Goal: Find specific page/section: Find specific page/section

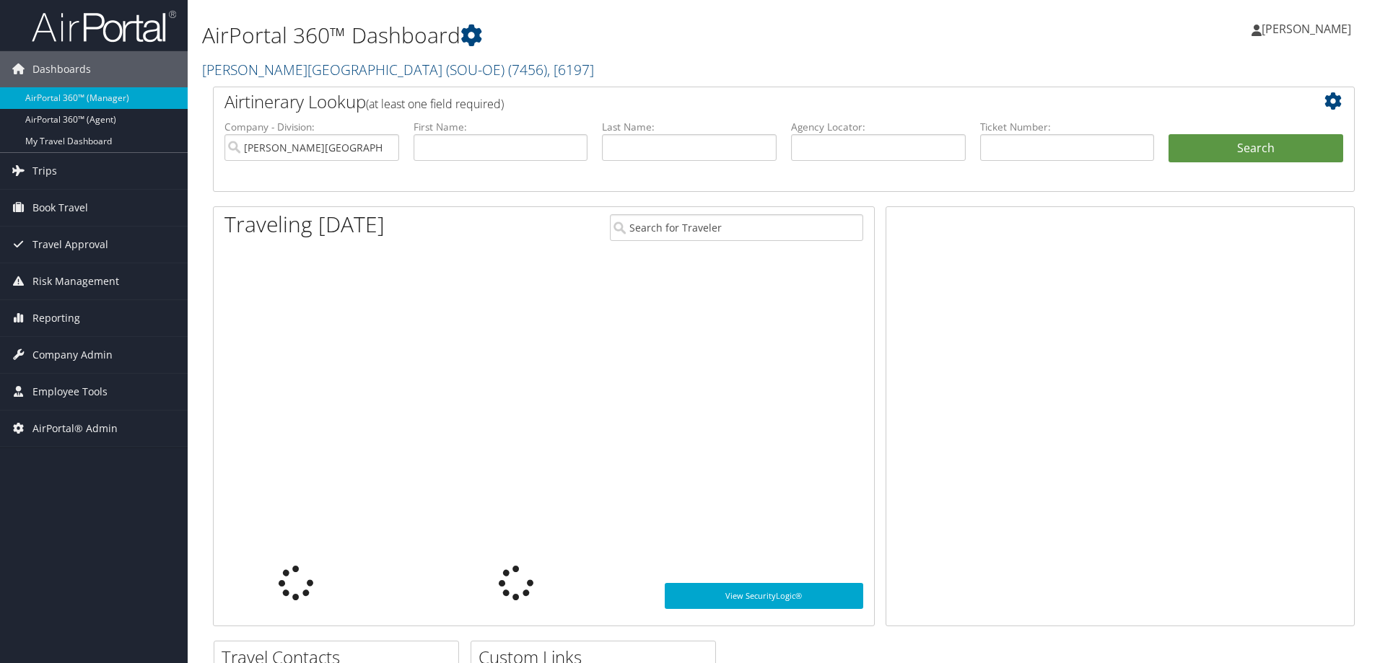
click at [245, 76] on link "[PERSON_NAME][GEOGRAPHIC_DATA] (SOU-OE) ( 7456 ) , [ 6197 ]" at bounding box center [398, 69] width 392 height 19
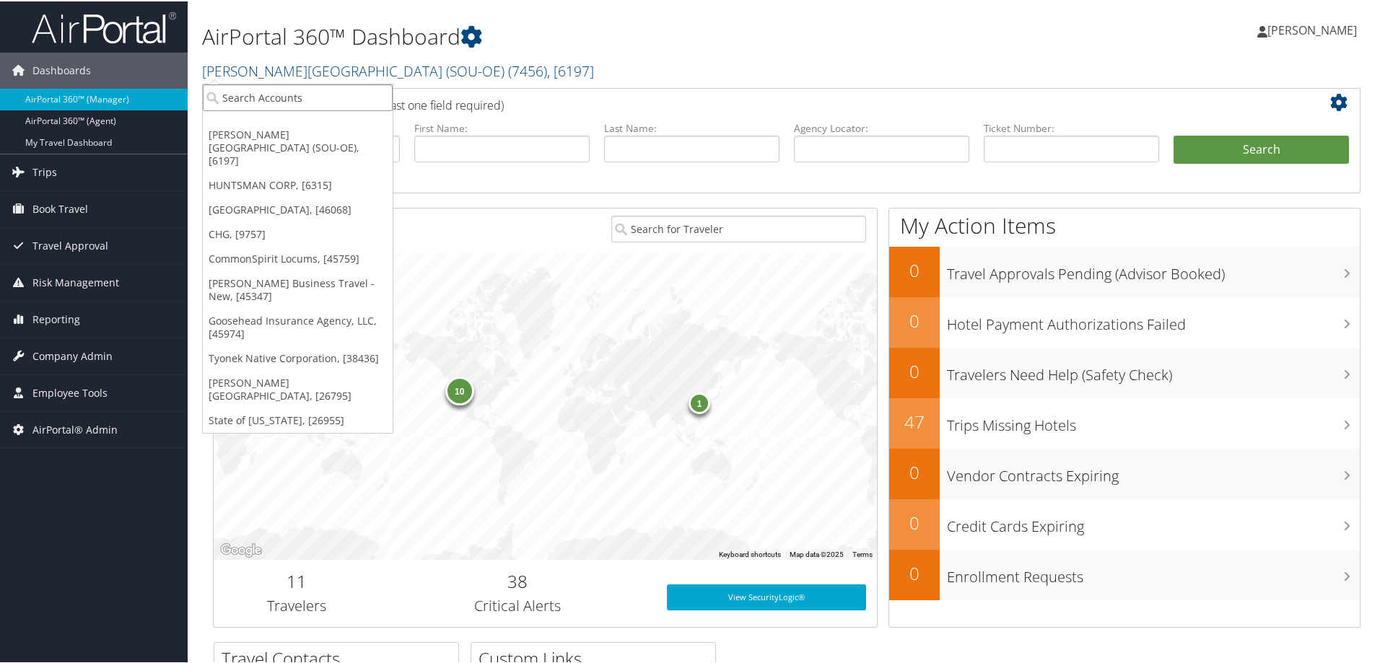
click at [249, 100] on input "search" at bounding box center [298, 96] width 190 height 27
type input "southern pov"
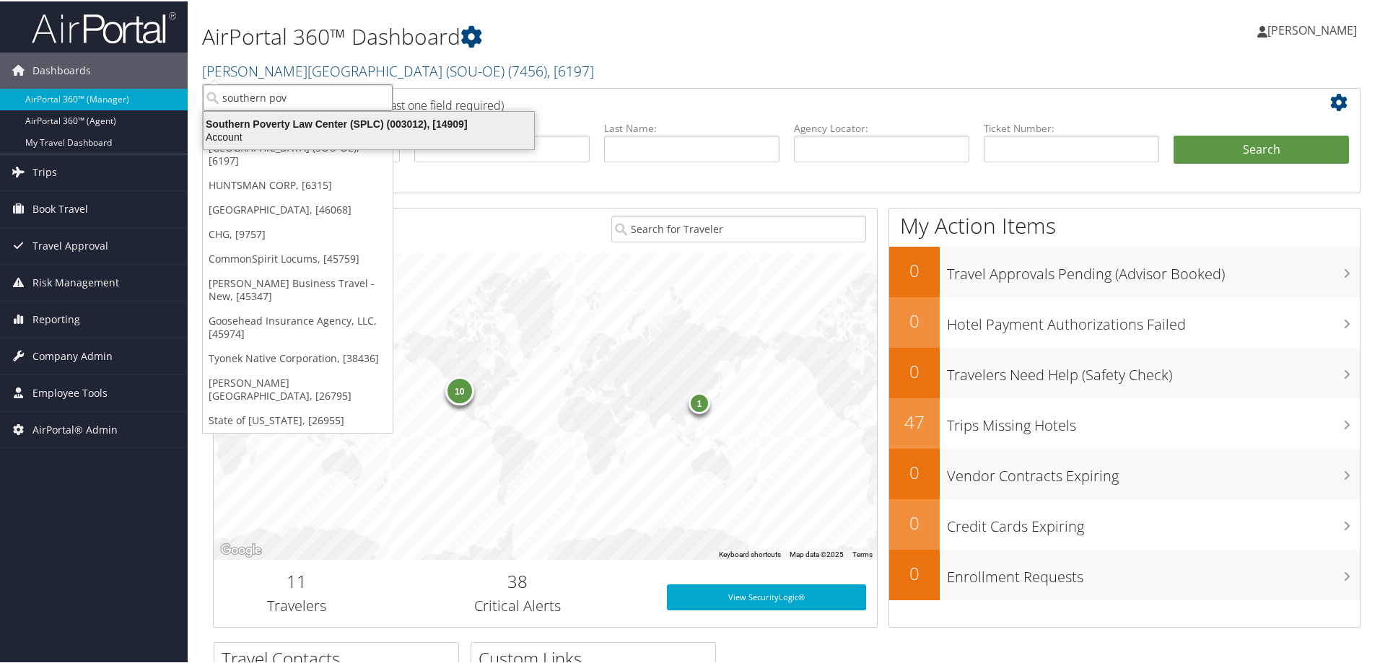
click at [256, 121] on div "Southern Poverty Law Center (SPLC) (003012), [14909]" at bounding box center [369, 122] width 348 height 13
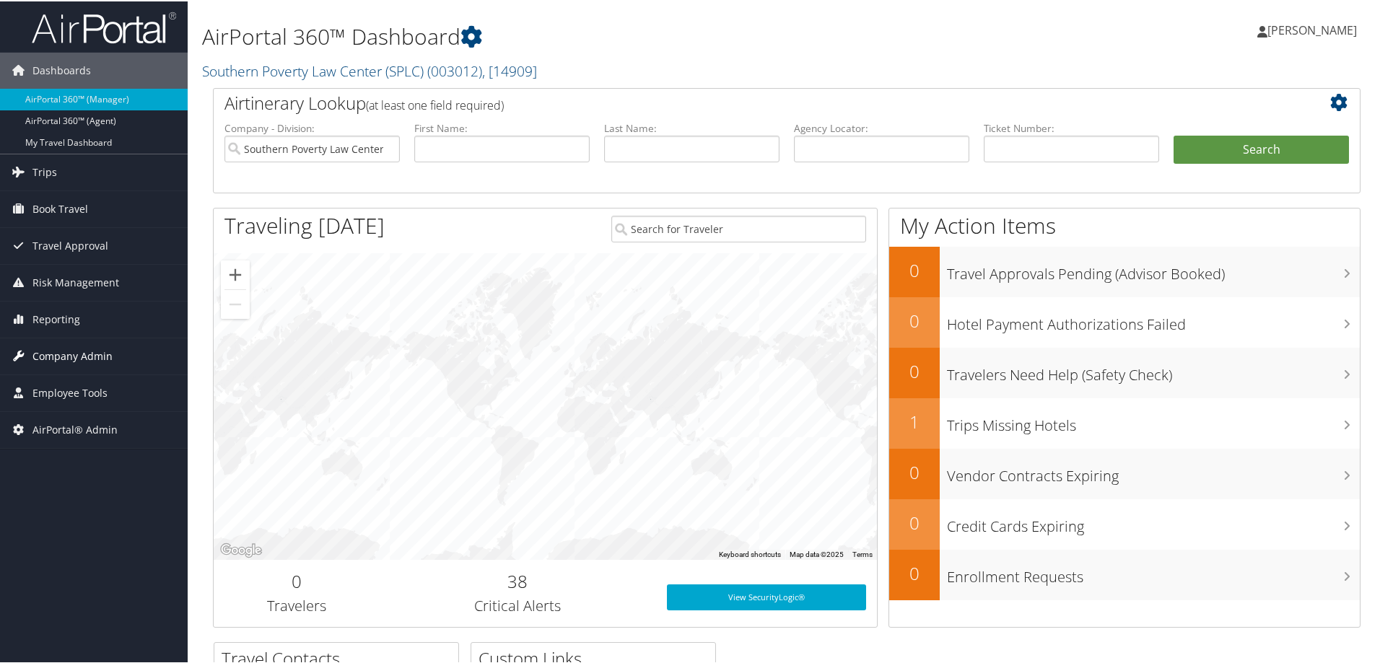
click at [66, 356] on span "Company Admin" at bounding box center [72, 355] width 80 height 36
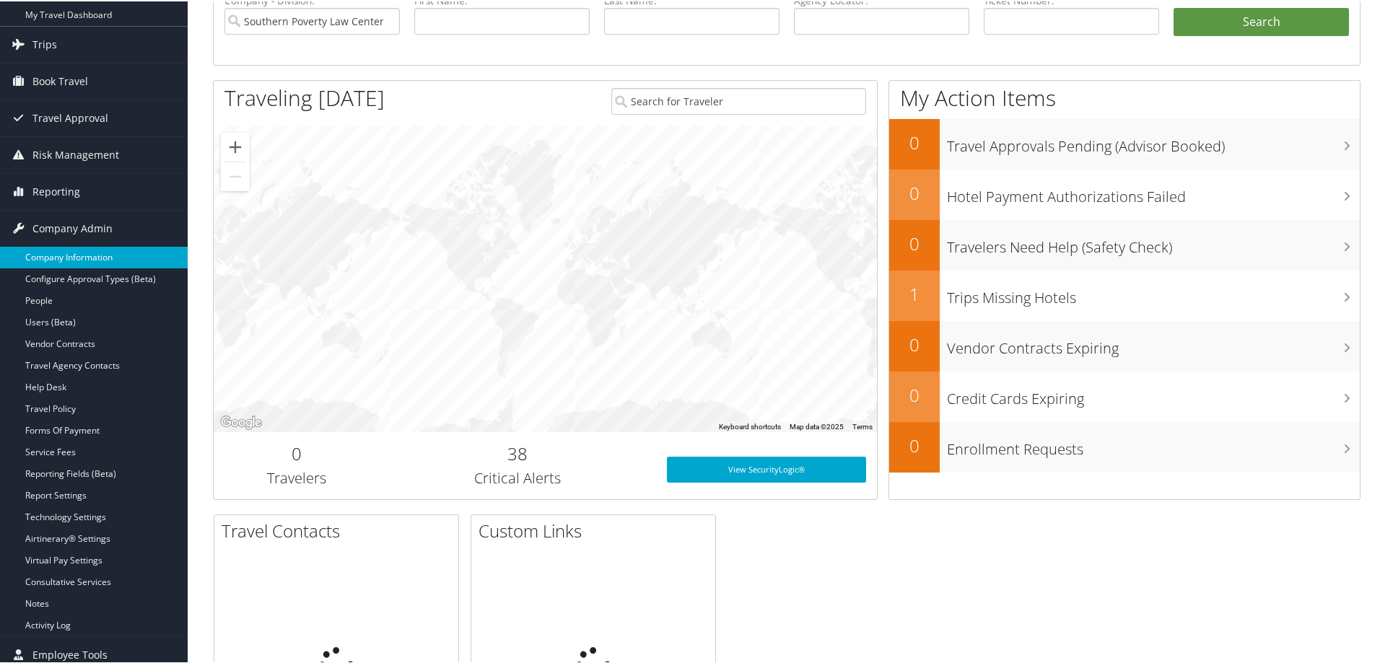
scroll to position [193, 0]
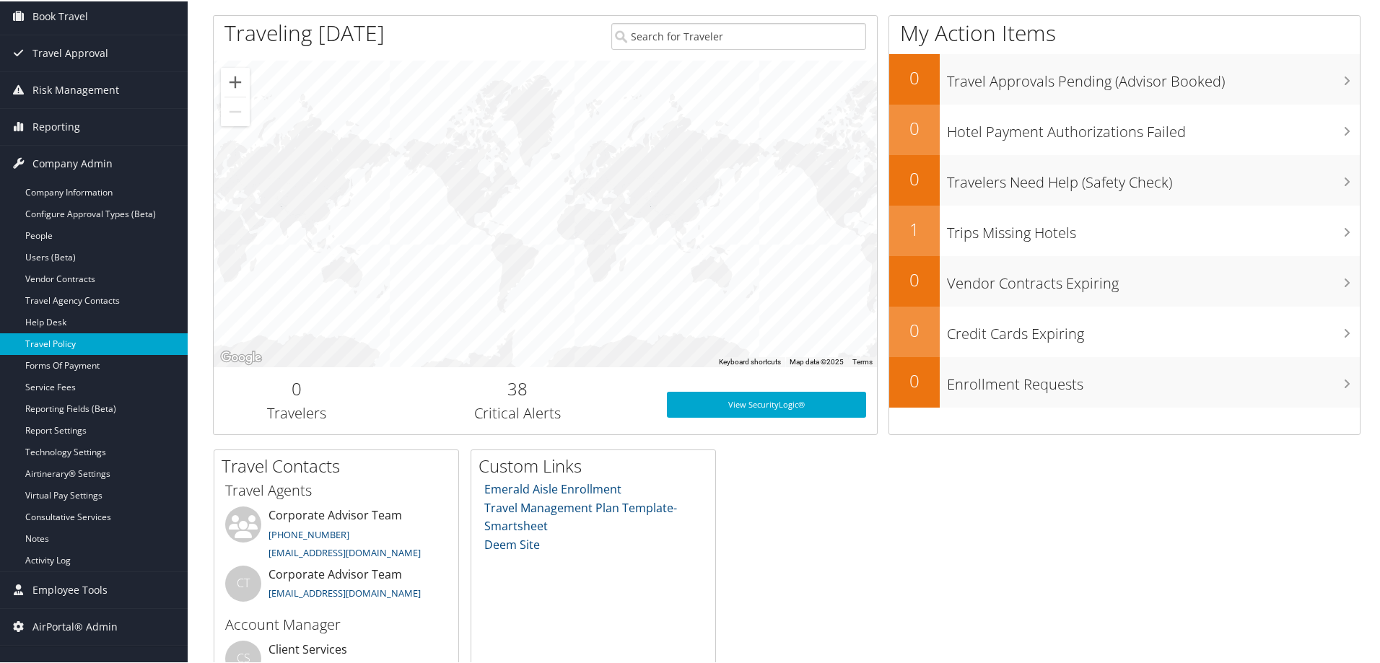
click at [46, 343] on link "Travel Policy" at bounding box center [94, 343] width 188 height 22
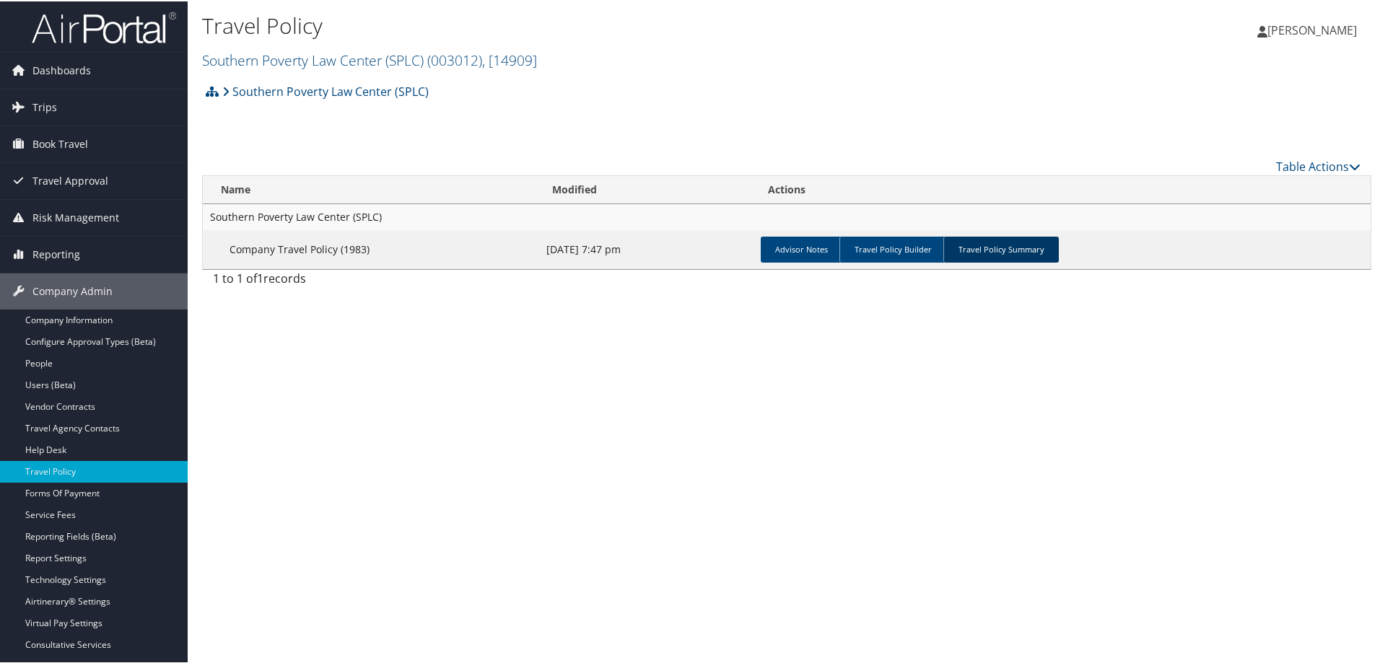
click at [987, 254] on link "Travel Policy Summary" at bounding box center [1000, 248] width 115 height 26
